Goal: Go to known website: Access a specific website the user already knows

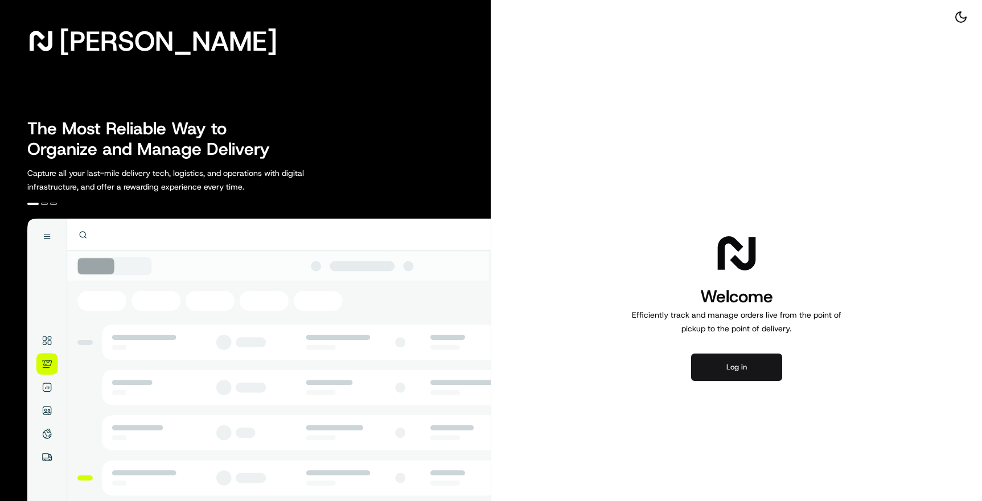
click at [743, 375] on button "Log in" at bounding box center [736, 367] width 91 height 27
